Goal: Browse casually

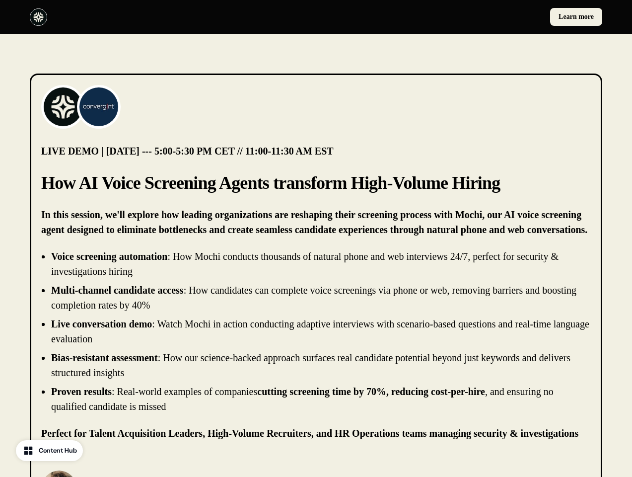
click at [316, 17] on div "Learn more" at bounding box center [316, 17] width 632 height 34
click at [171, 17] on div at bounding box center [171, 16] width 282 height 17
click at [461, 17] on div "Learn more" at bounding box center [461, 17] width 282 height 18
click at [63, 107] on img at bounding box center [63, 107] width 40 height 40
click at [99, 107] on img at bounding box center [99, 107] width 40 height 40
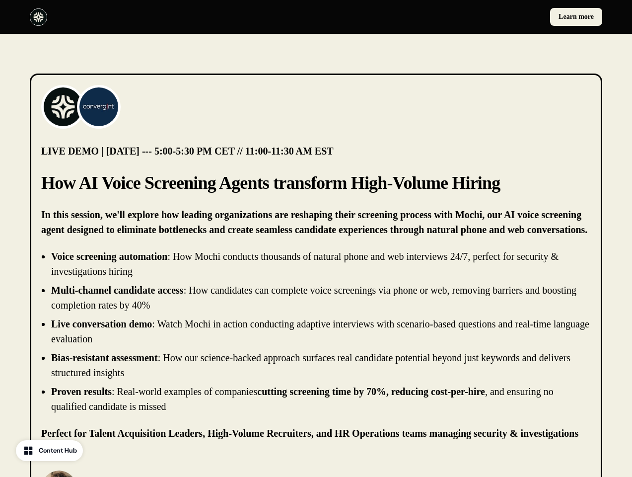
click at [316, 331] on li "Live conversation demo : Watch Mochi in action conducting adaptive interviews w…" at bounding box center [321, 331] width 540 height 30
